Goal: Obtain resource: Download file/media

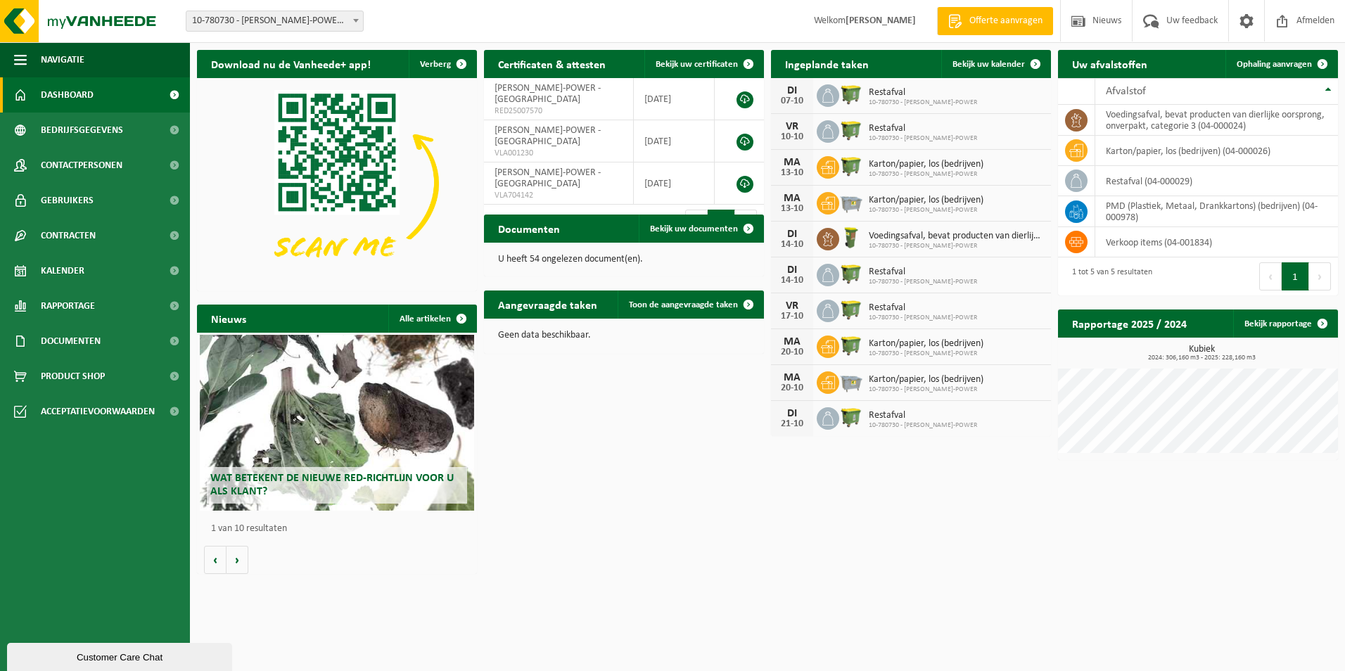
click at [383, 394] on div "Wat betekent de nieuwe RED-richtlijn voor u als klant?" at bounding box center [337, 423] width 274 height 176
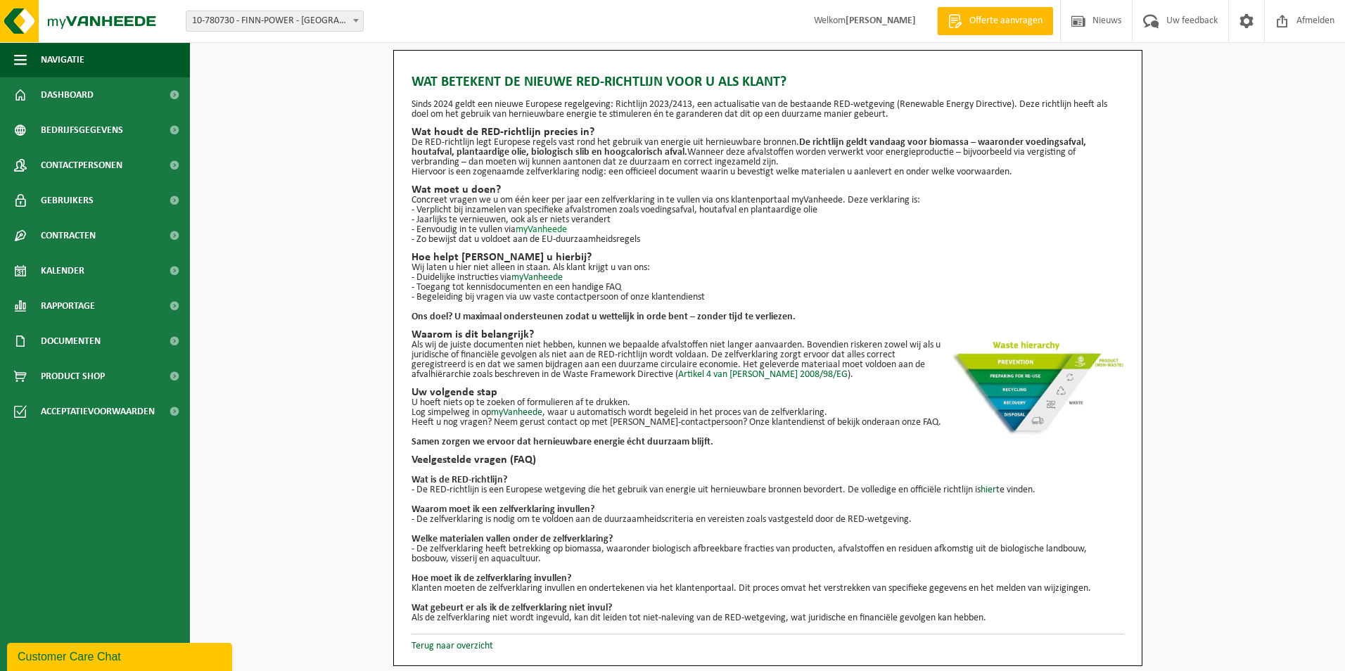
click at [534, 231] on link "myVanheede" at bounding box center [541, 229] width 51 height 11
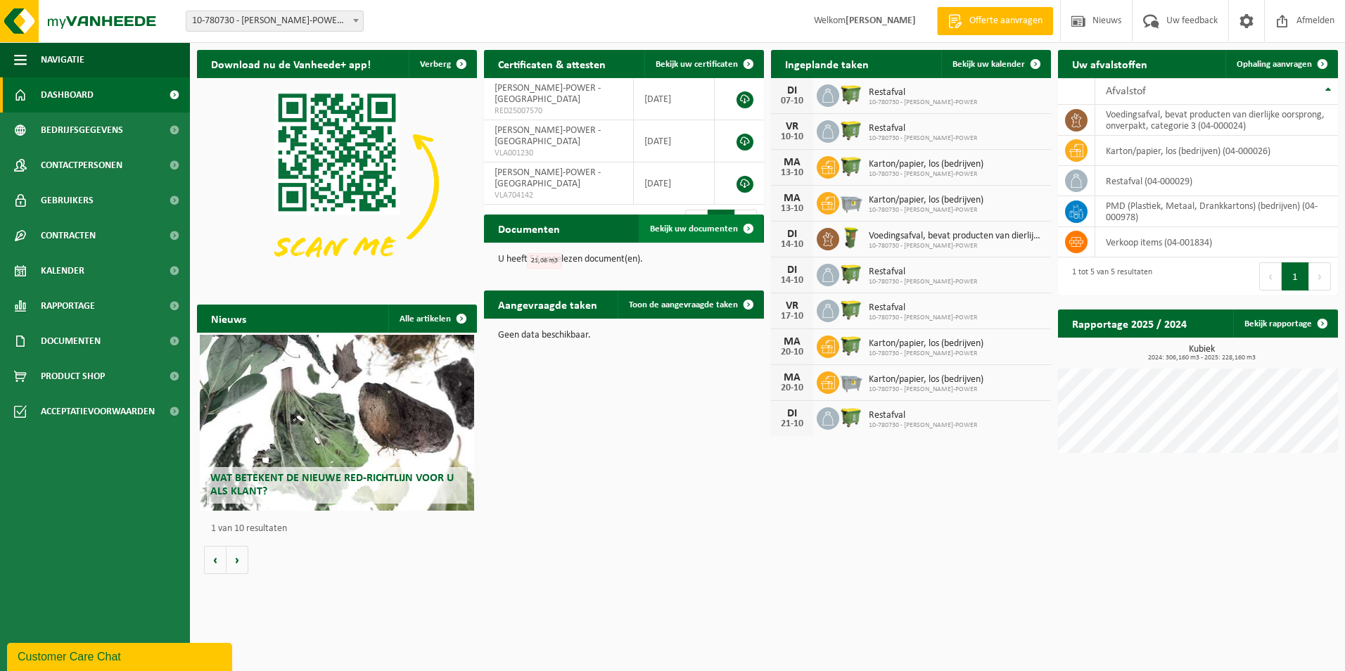
click at [732, 225] on span "Bekijk uw documenten" at bounding box center [694, 228] width 88 height 9
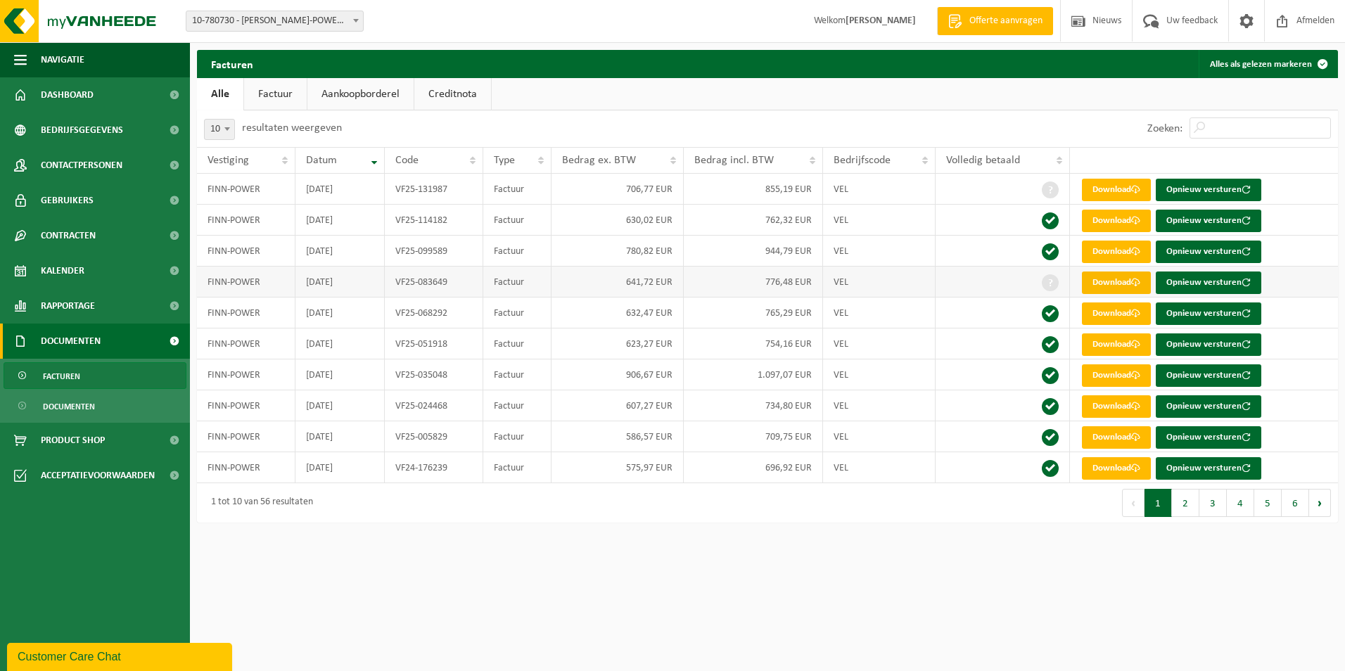
click at [1107, 280] on link "Download" at bounding box center [1116, 283] width 69 height 23
